Goal: Communication & Community: Answer question/provide support

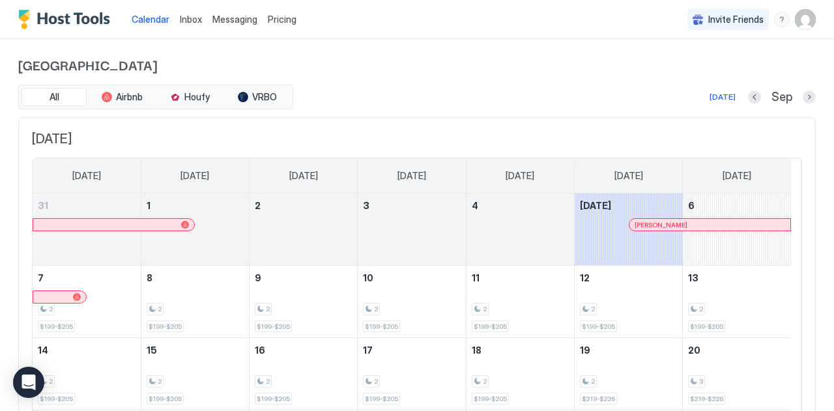
click at [182, 23] on span "Inbox" at bounding box center [191, 19] width 22 height 11
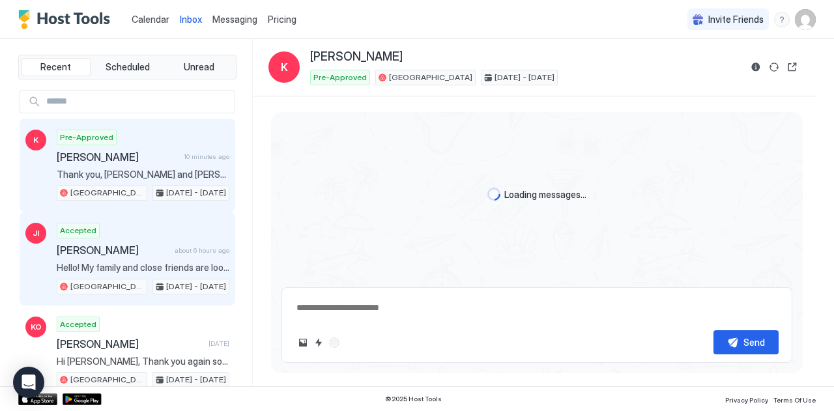
scroll to position [148, 0]
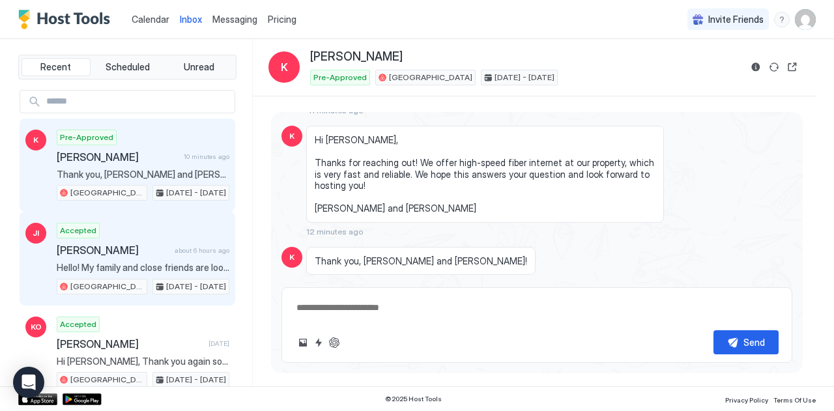
click at [164, 246] on div "[PERSON_NAME] about 6 hours ago" at bounding box center [143, 250] width 173 height 13
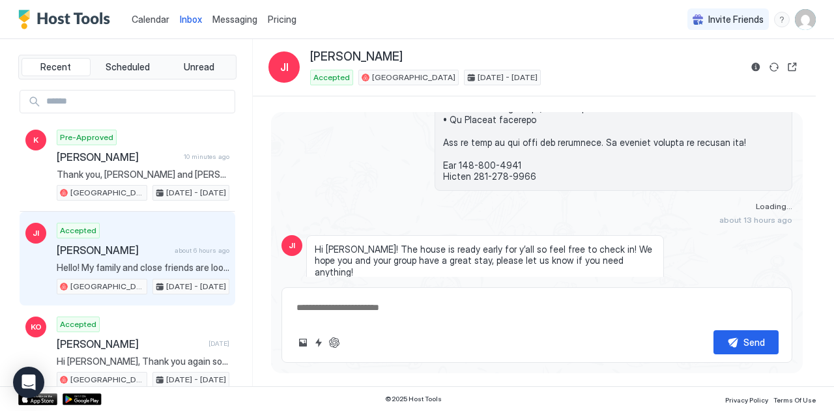
scroll to position [2622, 0]
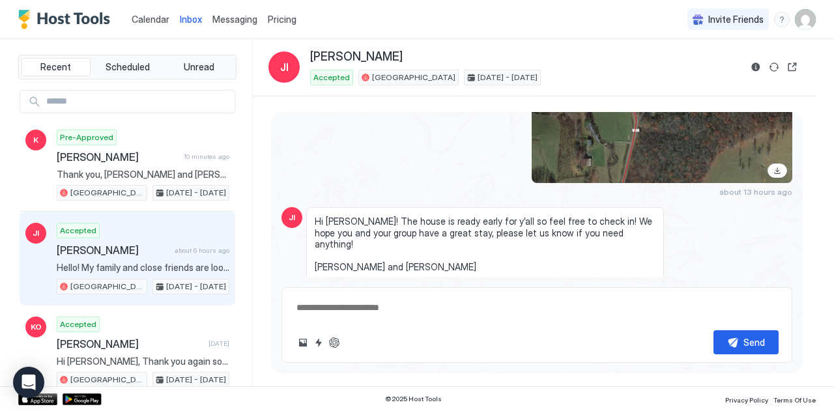
click at [706, 308] on div "Scheduled Messages" at bounding box center [733, 315] width 89 height 14
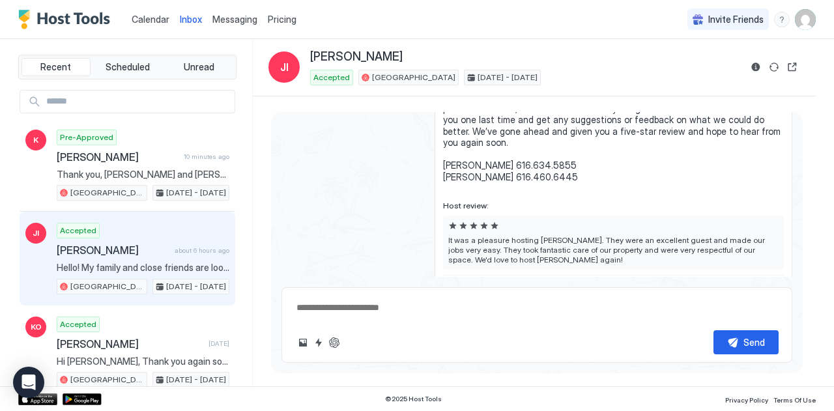
type textarea "*"
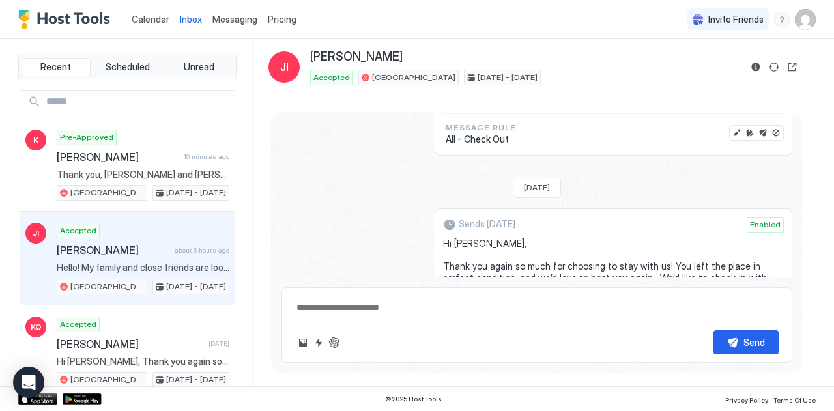
scroll to position [3599, 0]
